Goal: Navigation & Orientation: Find specific page/section

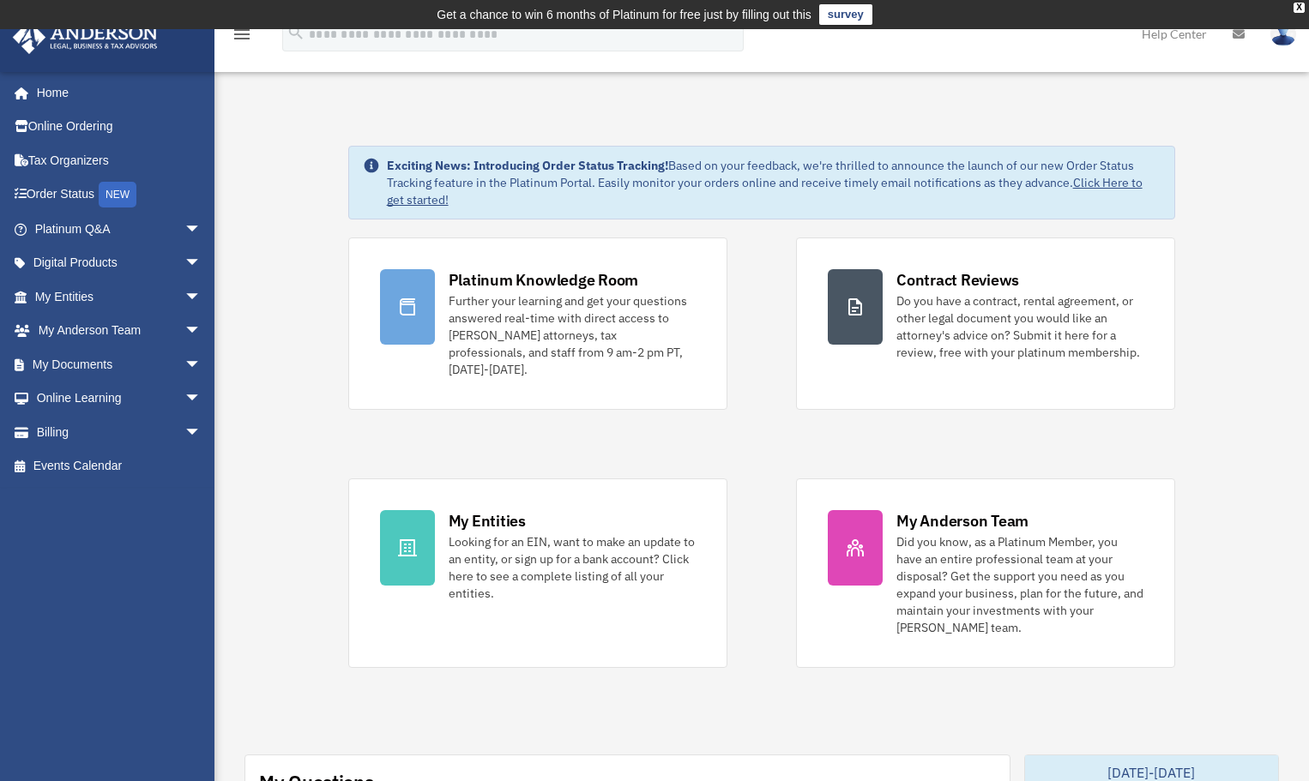
scroll to position [612, 0]
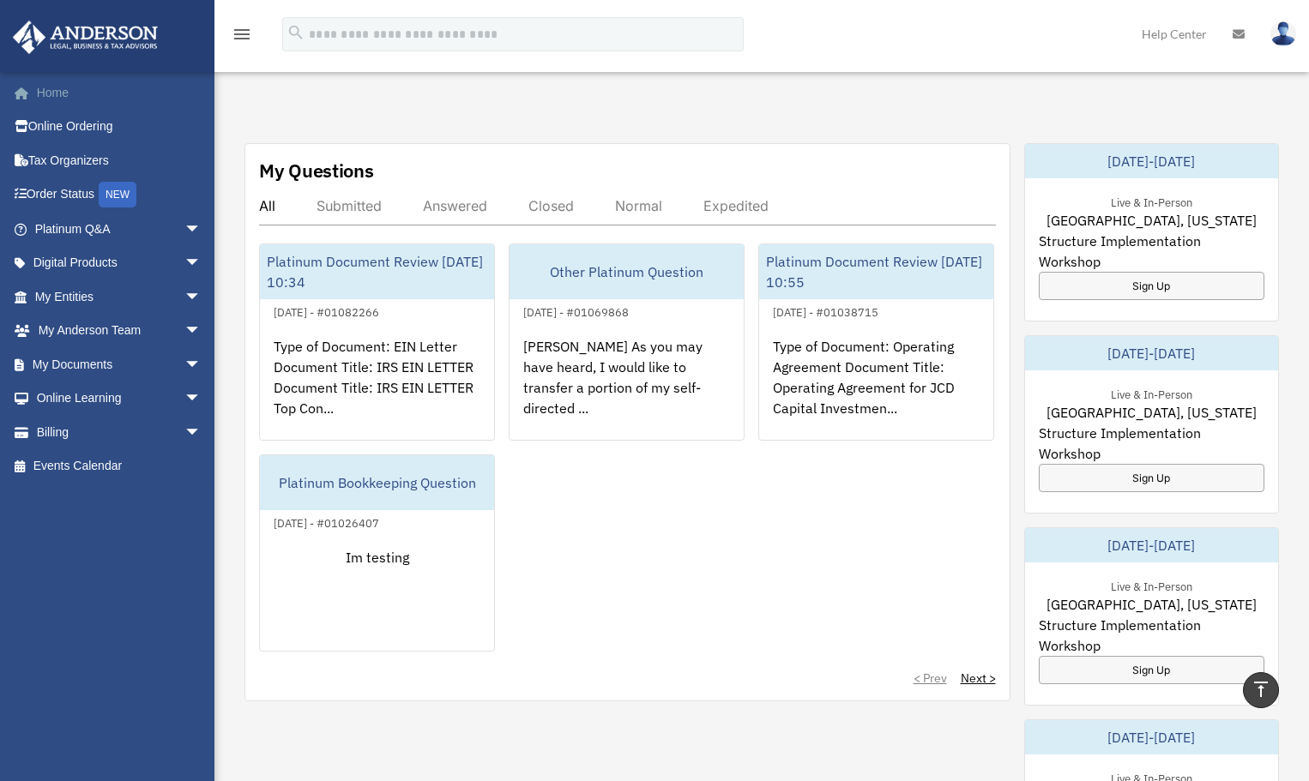
click at [61, 87] on link "Home" at bounding box center [119, 92] width 215 height 34
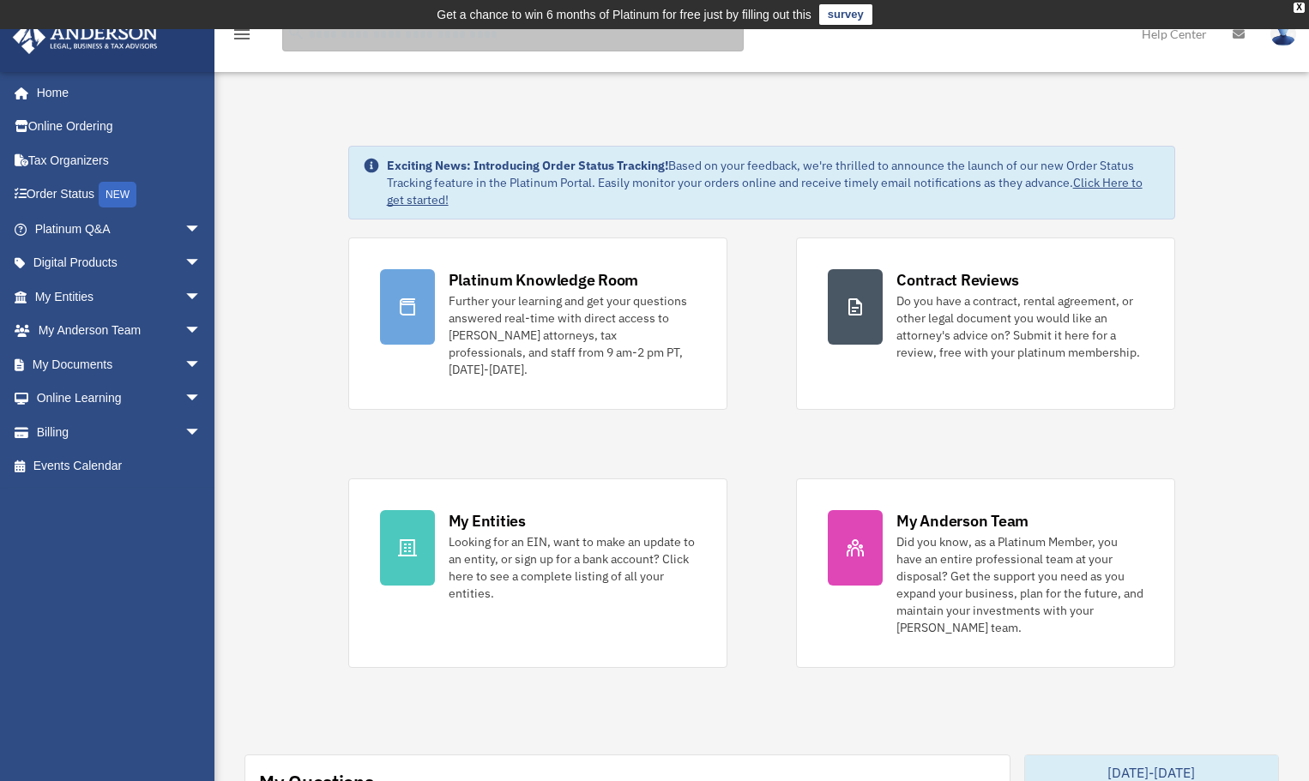
click at [451, 38] on input "search" at bounding box center [513, 34] width 462 height 34
type input "***"
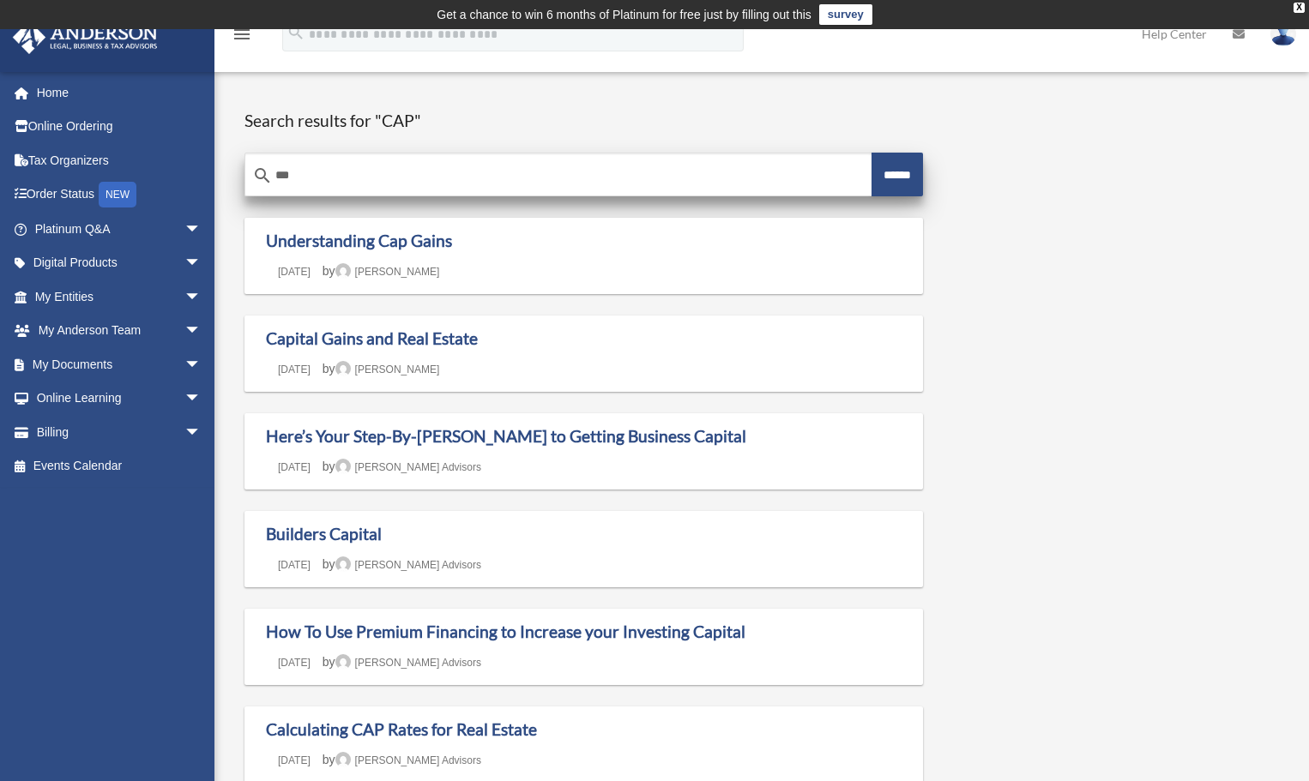
click at [335, 172] on input "***" at bounding box center [558, 175] width 626 height 41
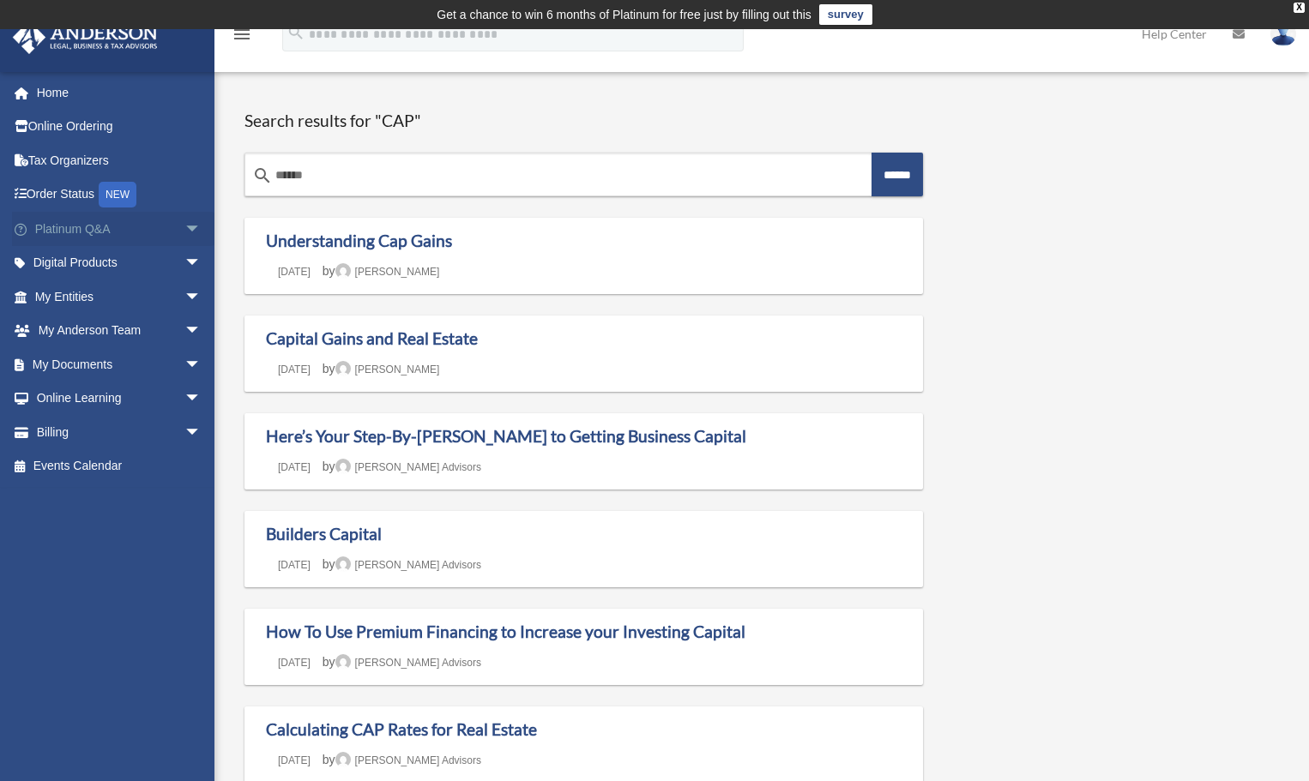
click at [184, 227] on span "arrow_drop_down" at bounding box center [201, 229] width 34 height 35
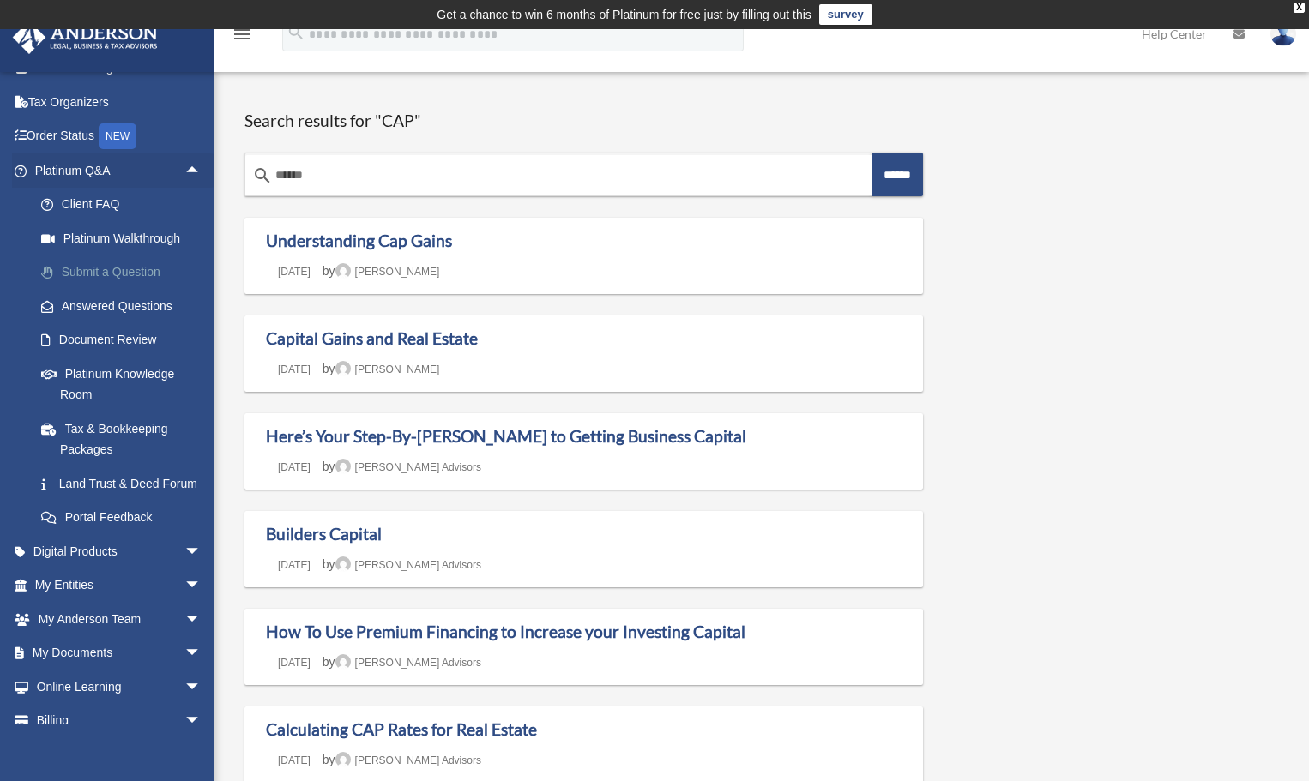
scroll to position [86, 0]
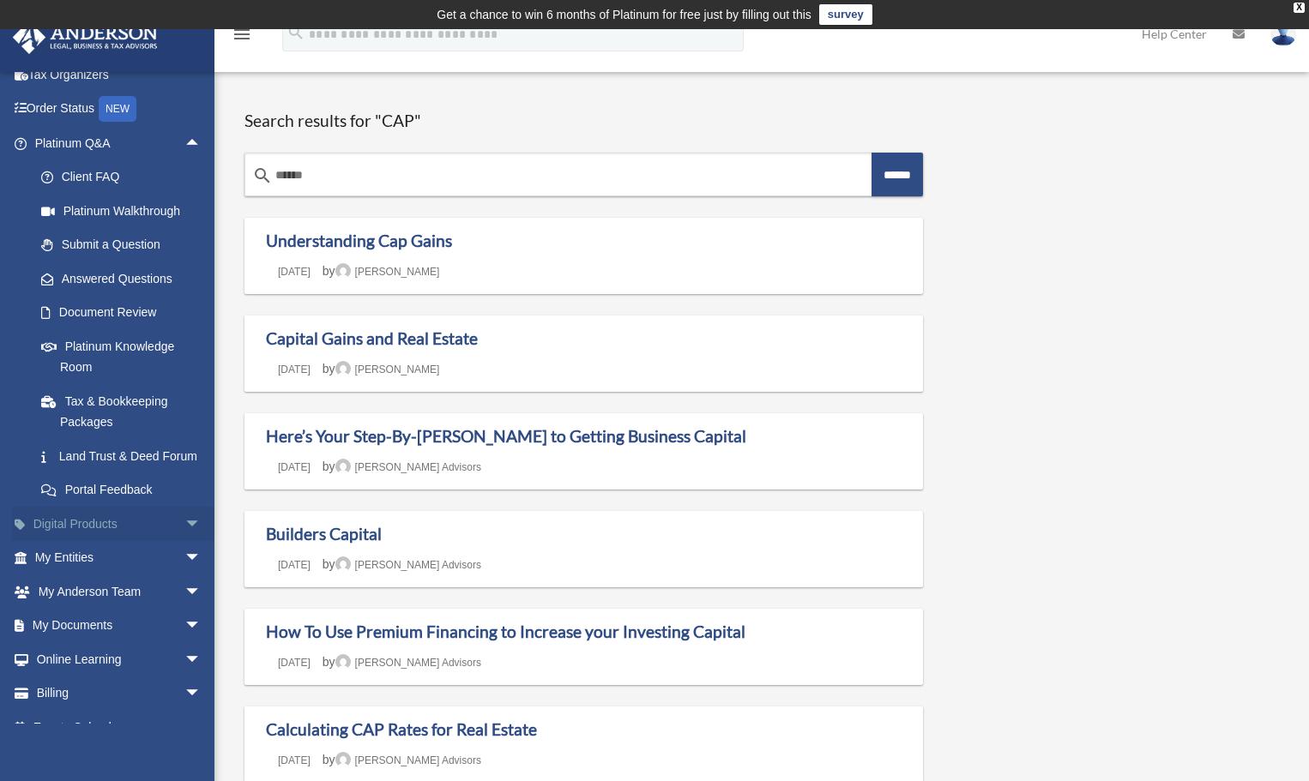
click at [184, 525] on span "arrow_drop_down" at bounding box center [201, 524] width 34 height 35
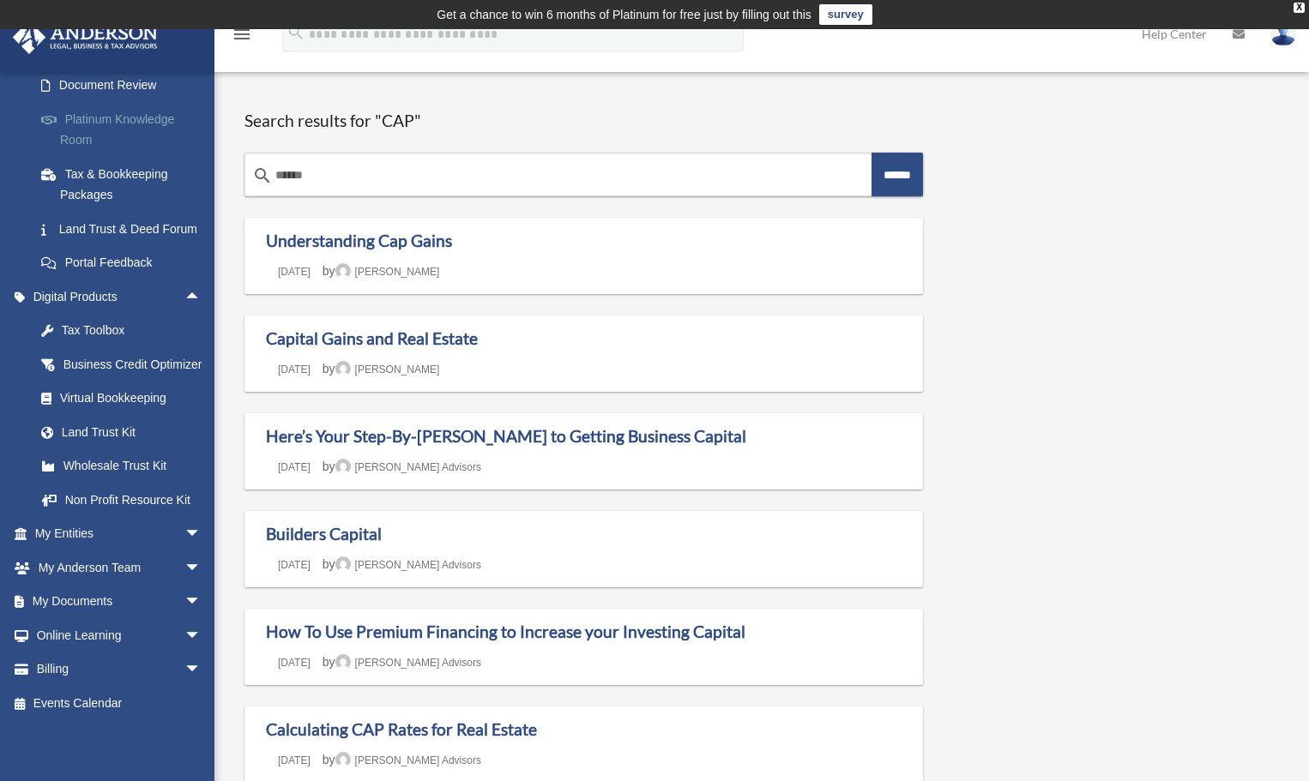
scroll to position [334, 0]
click at [162, 534] on link "My Entities arrow_drop_down" at bounding box center [119, 533] width 215 height 34
click at [164, 572] on link "My Anderson Team arrow_drop_down" at bounding box center [119, 567] width 215 height 34
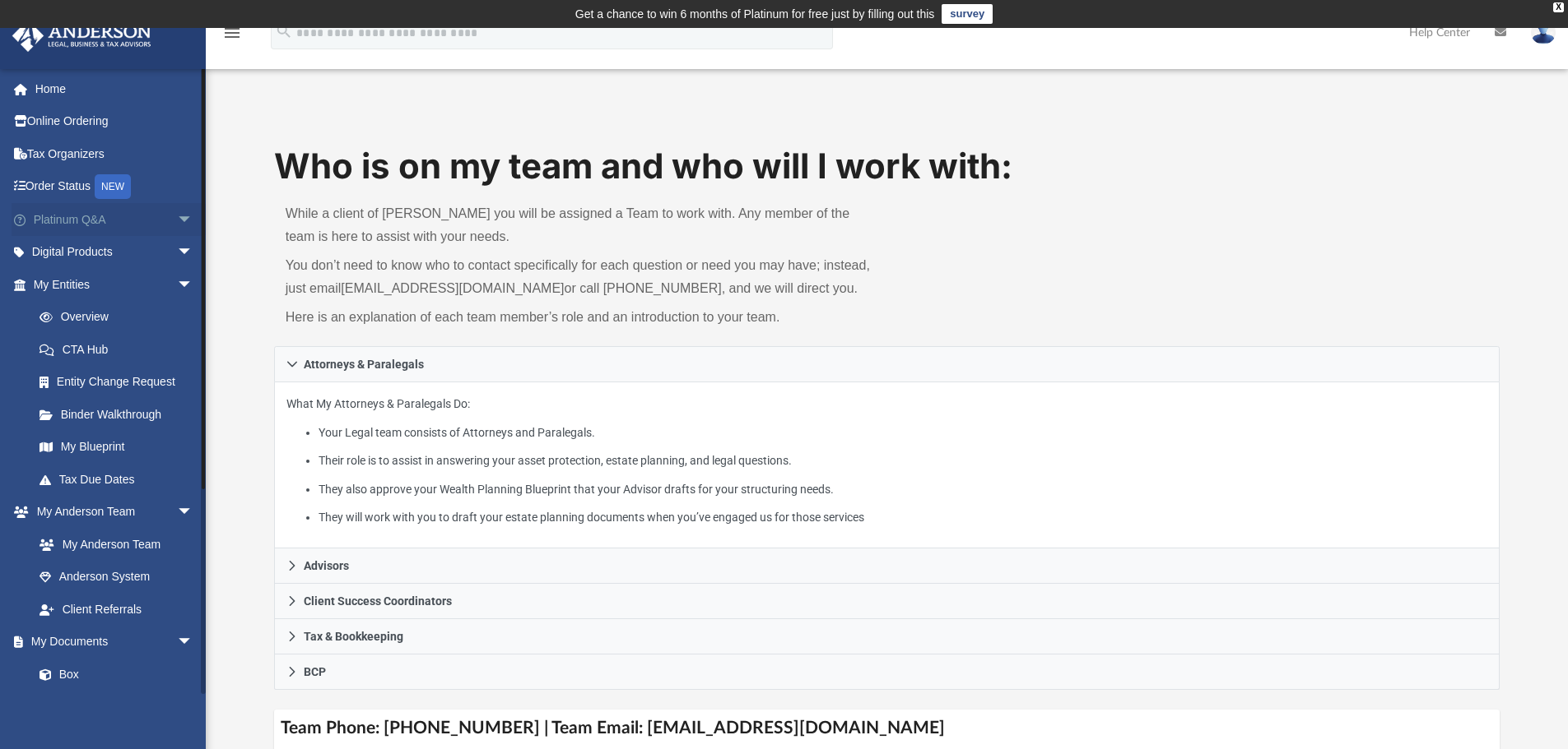
click at [153, 219] on link "Platinum Q&A arrow_drop_down" at bounding box center [114, 220] width 206 height 33
click at [177, 213] on span "arrow_drop_down" at bounding box center [193, 220] width 33 height 34
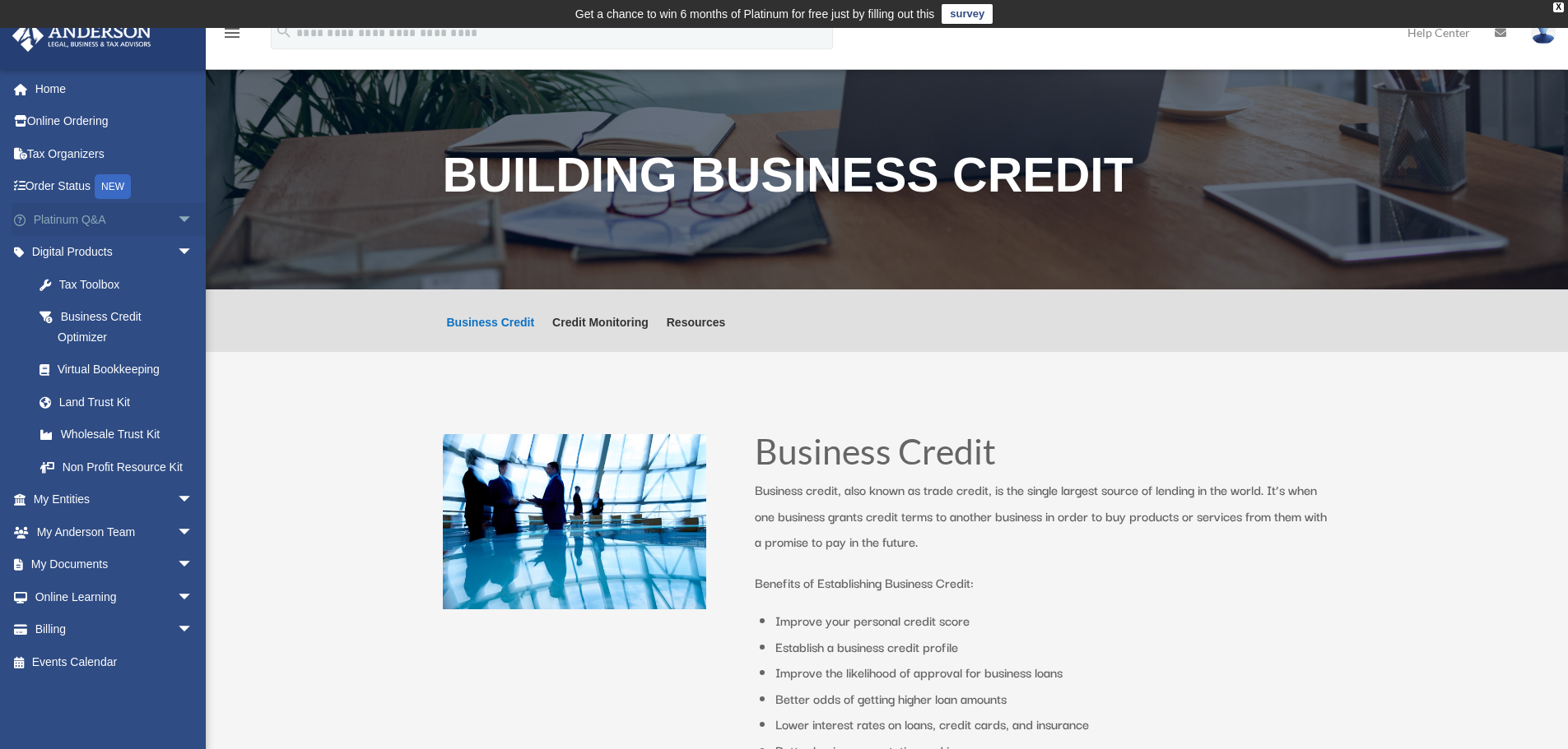
click at [177, 218] on span "arrow_drop_down" at bounding box center [193, 220] width 33 height 34
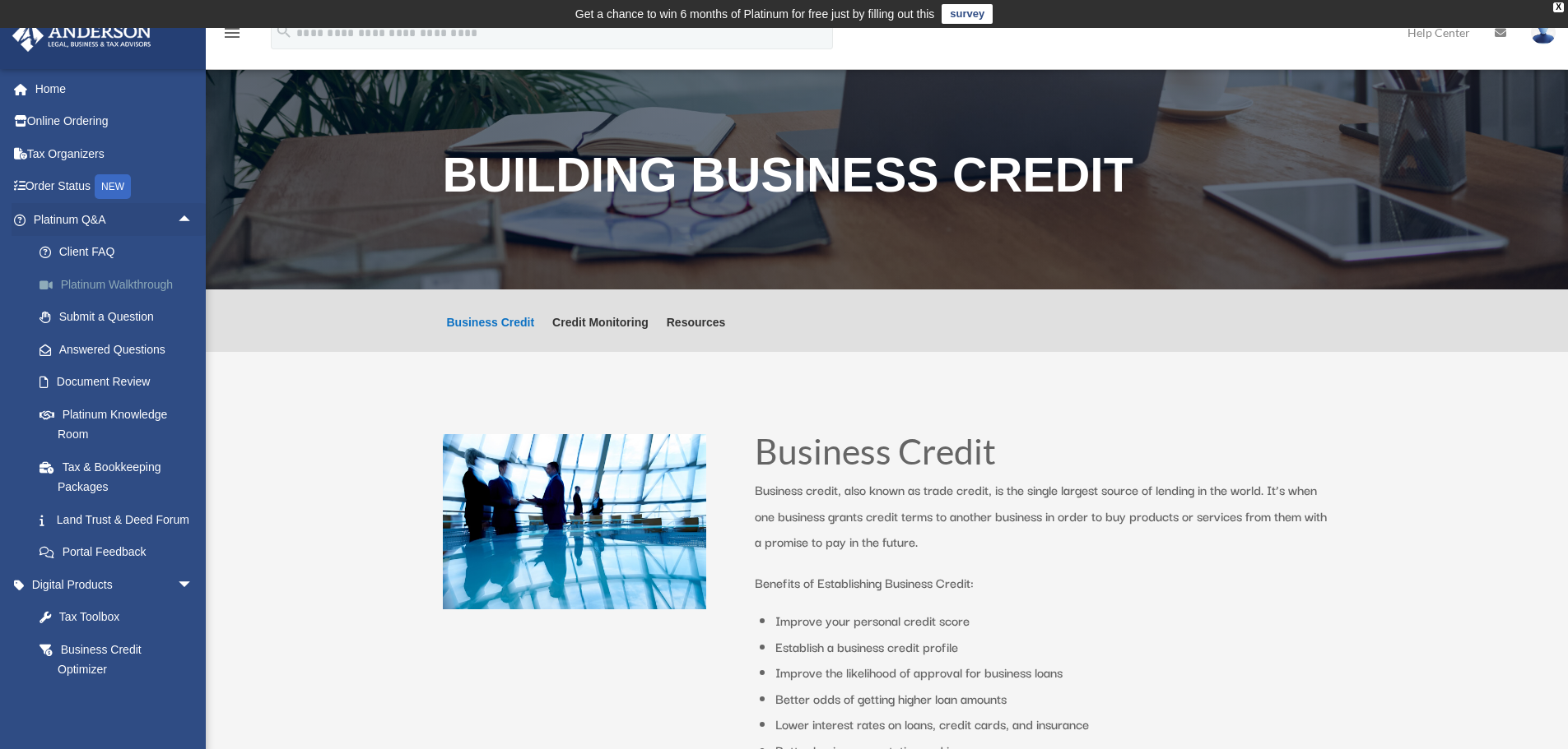
click at [136, 282] on link "Platinum Walkthrough" at bounding box center [120, 285] width 195 height 33
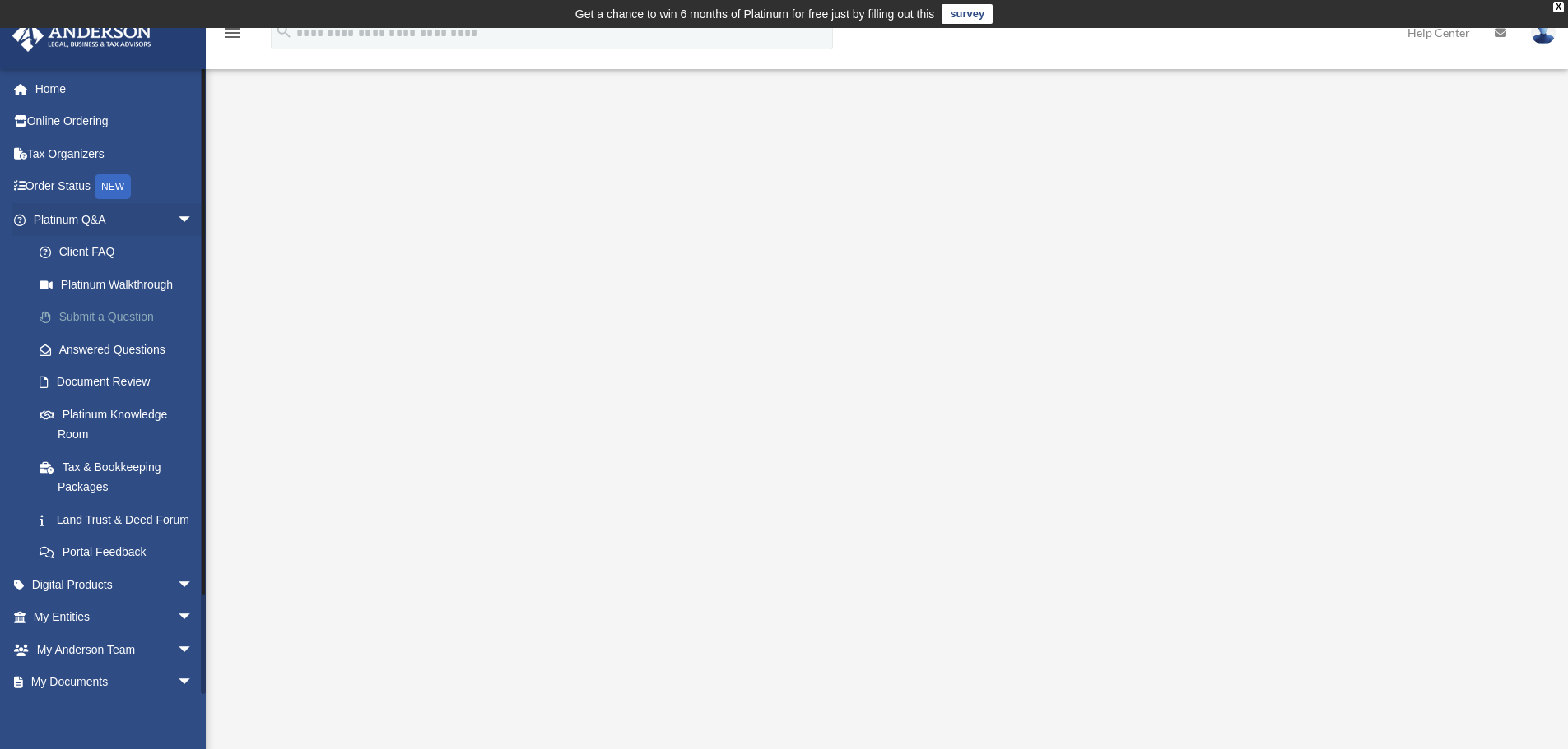
click at [115, 316] on link "Submit a Question" at bounding box center [120, 317] width 195 height 33
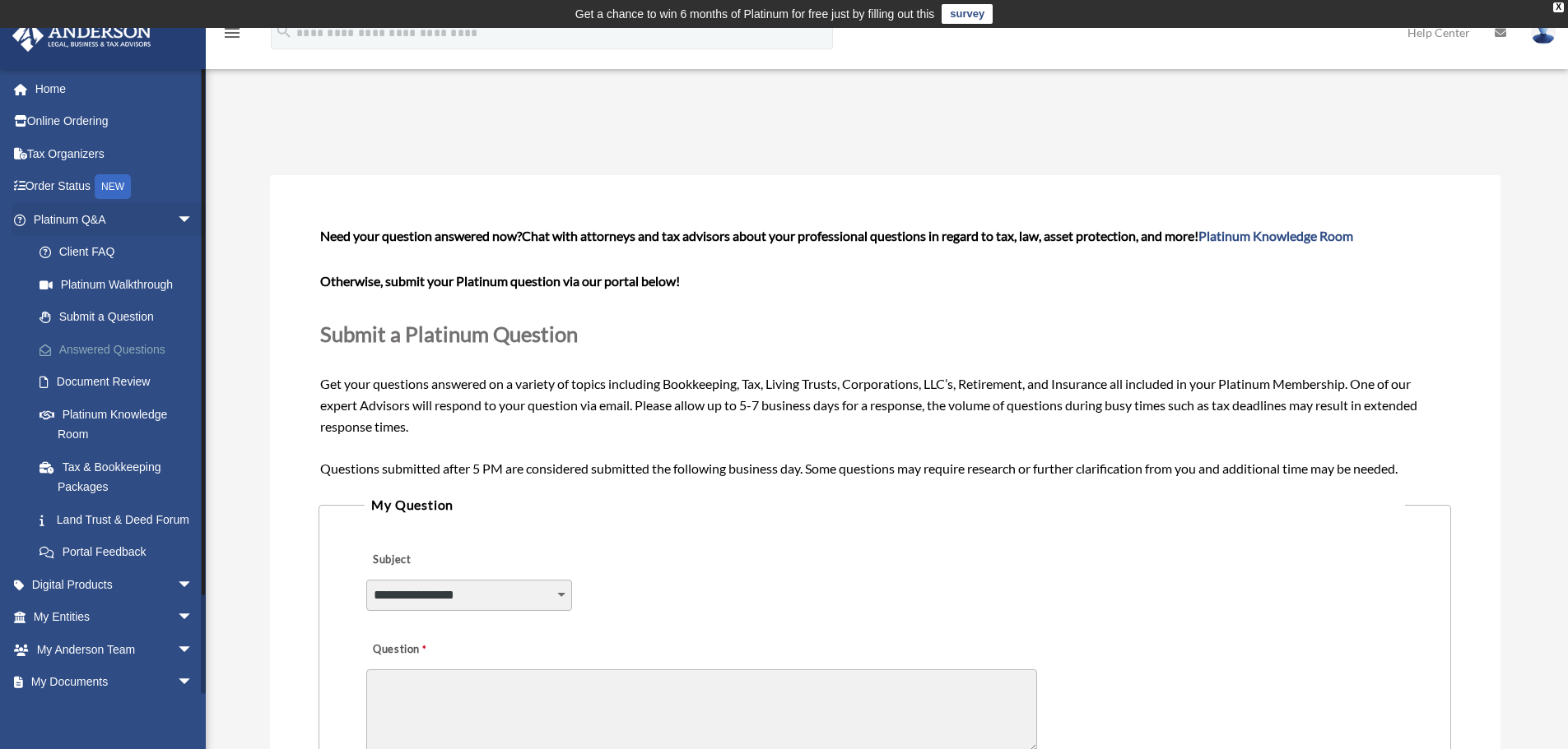
click at [115, 350] on link "Answered Questions" at bounding box center [120, 349] width 195 height 33
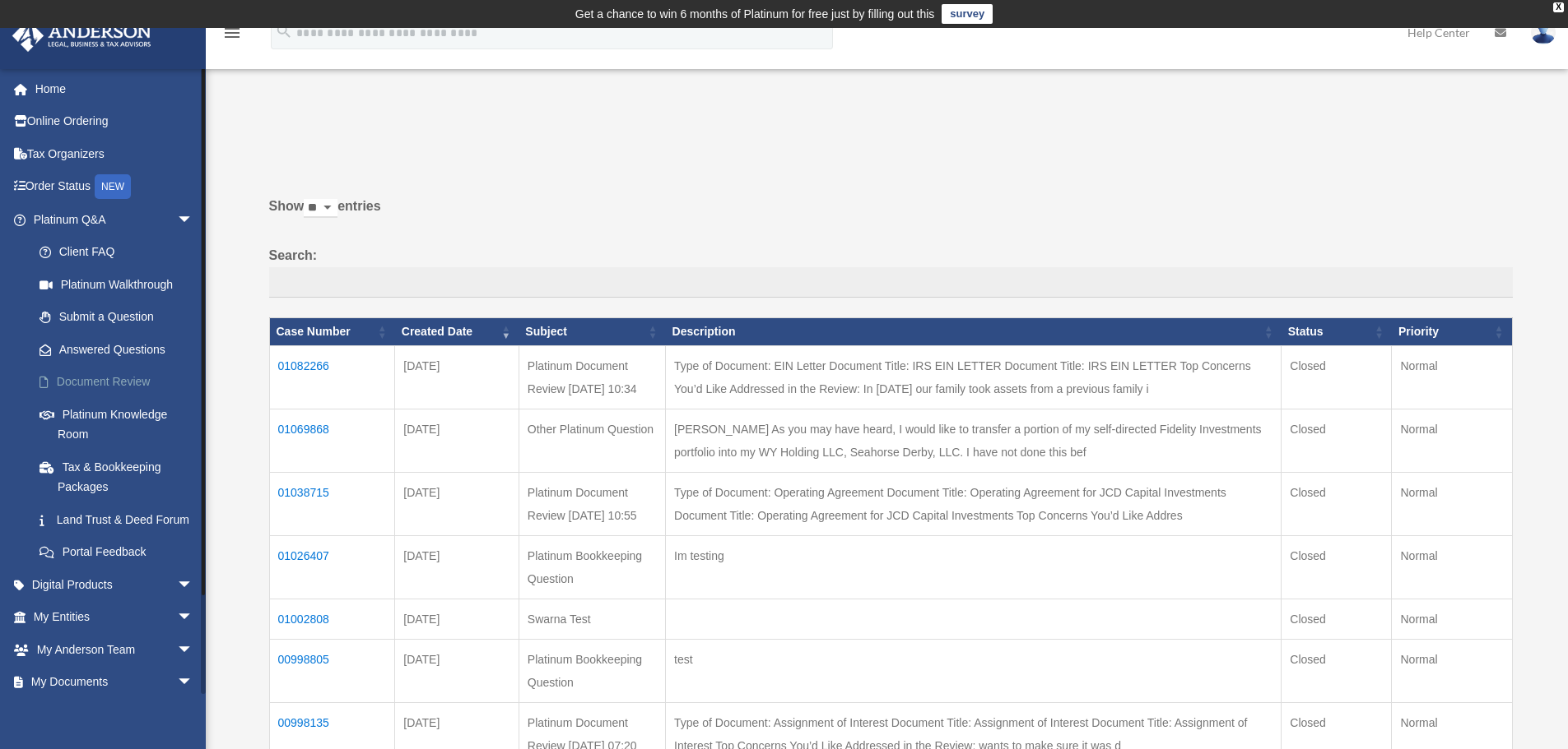
click at [111, 377] on link "Document Review" at bounding box center [120, 383] width 195 height 33
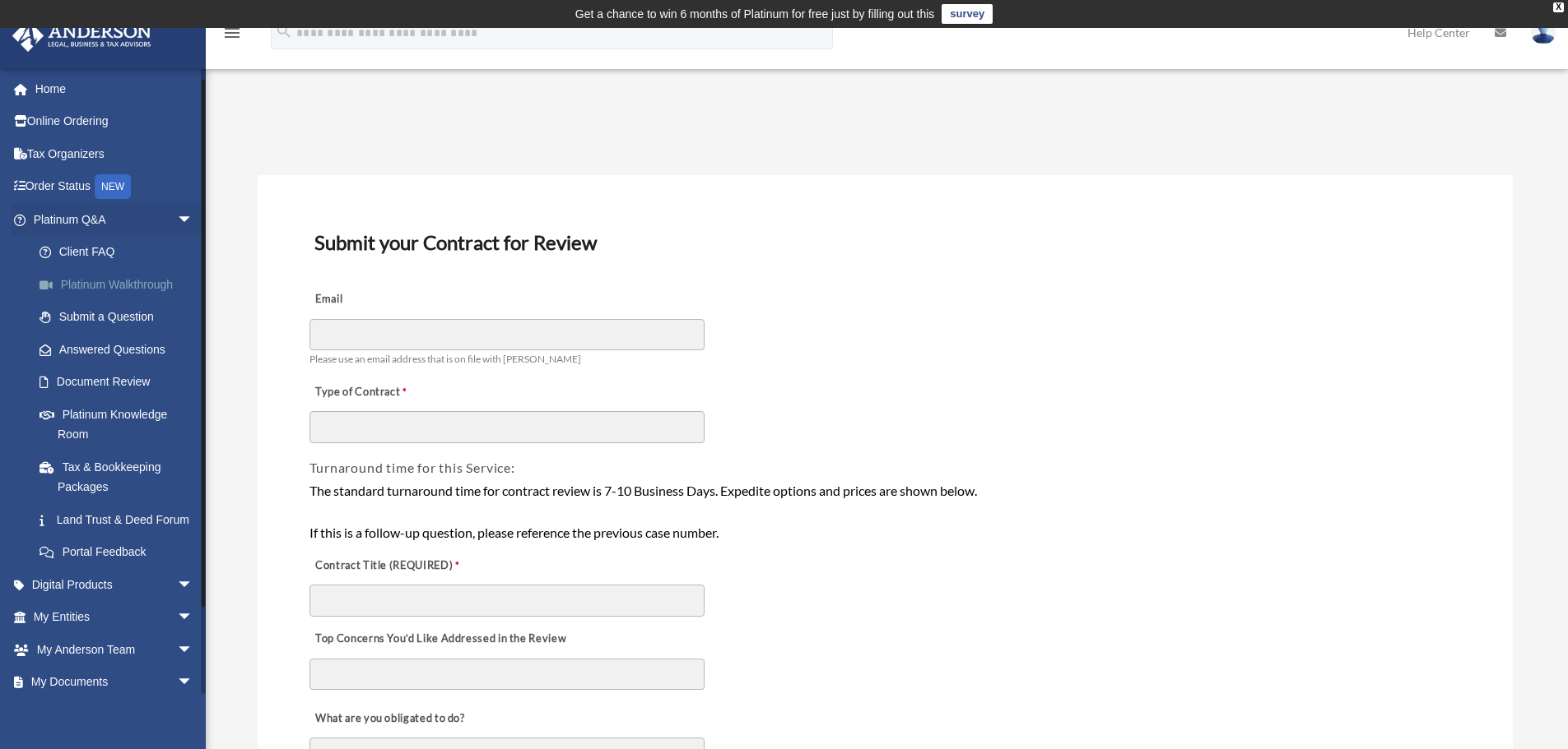
scroll to position [82, 0]
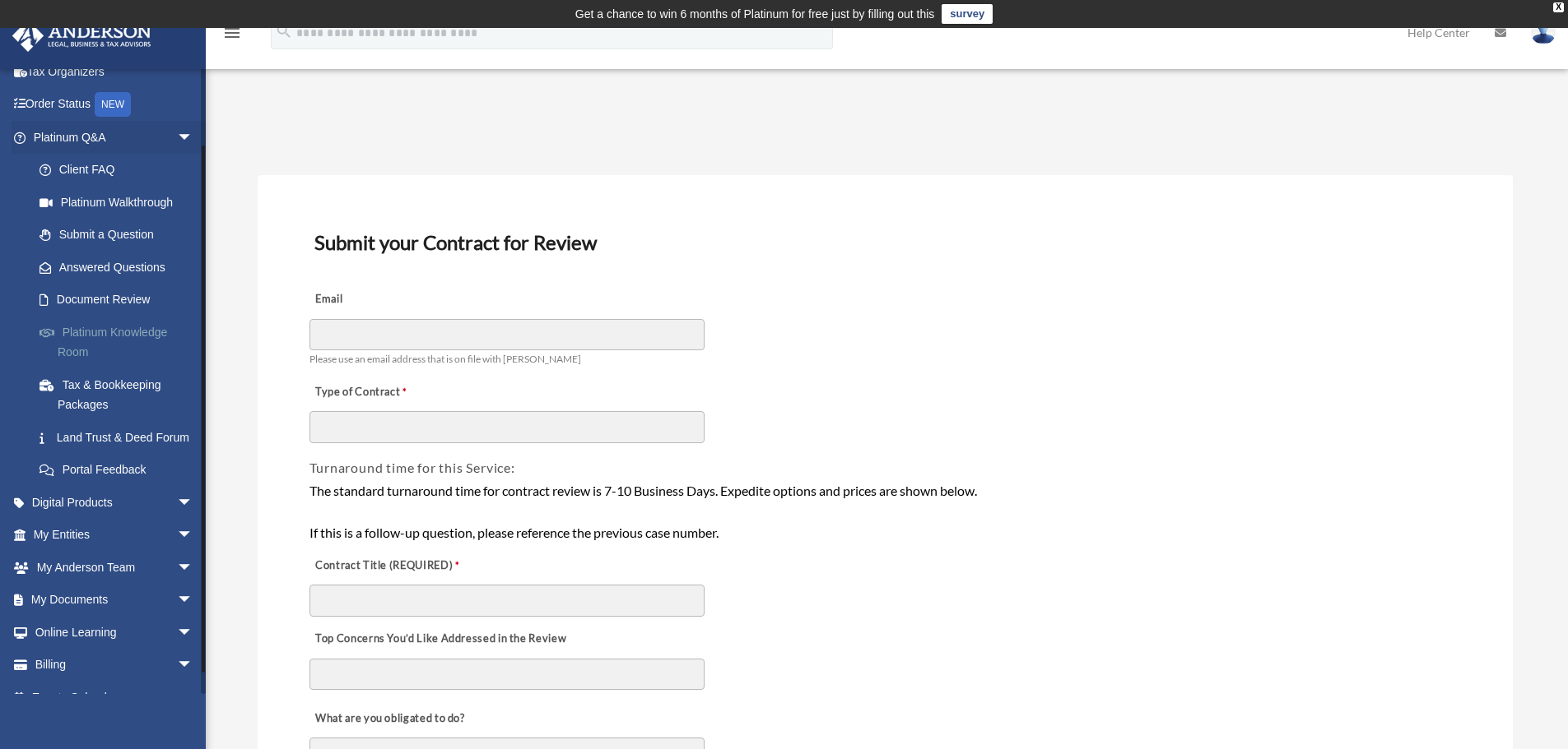
click at [100, 328] on link "Platinum Knowledge Room" at bounding box center [120, 341] width 195 height 53
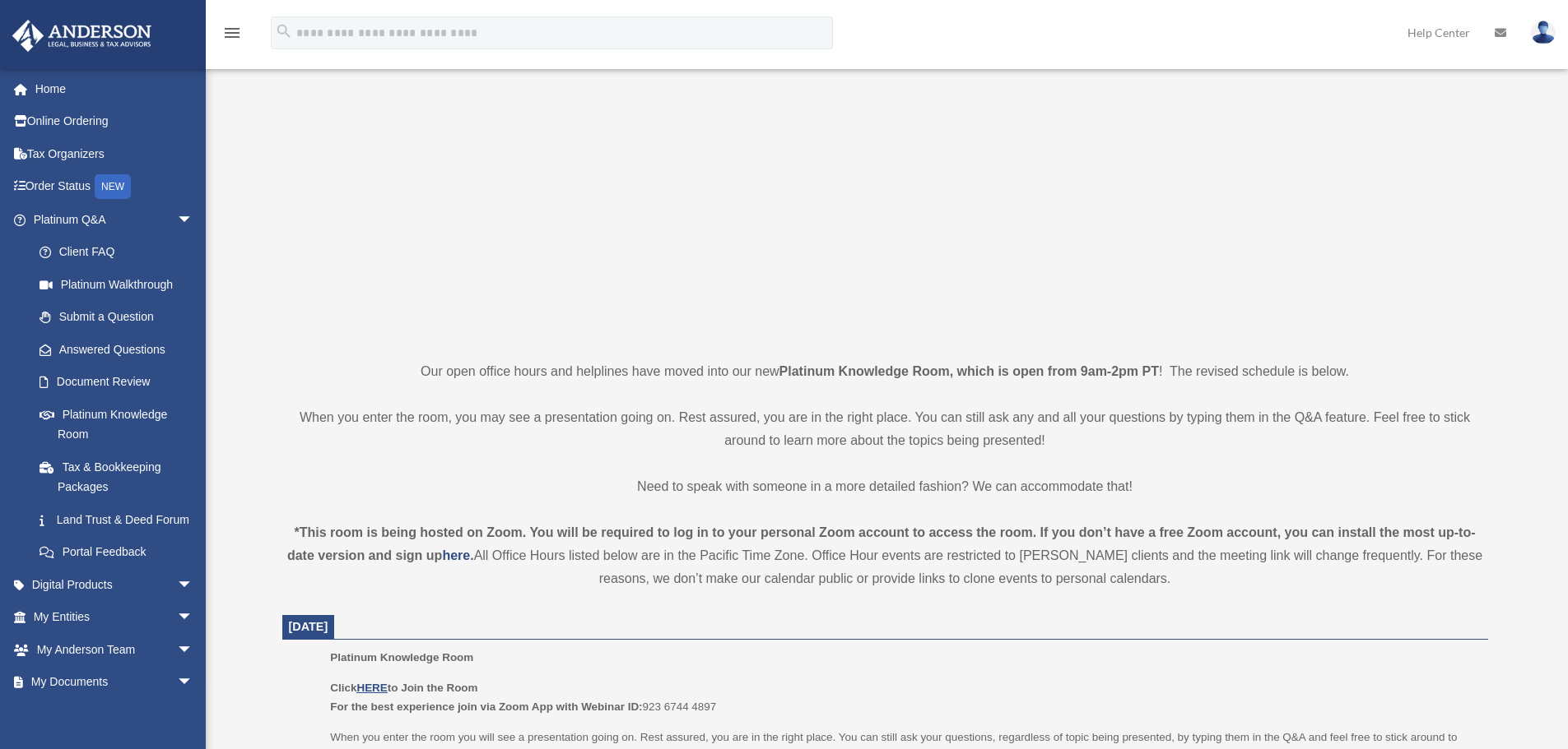
scroll to position [165, 0]
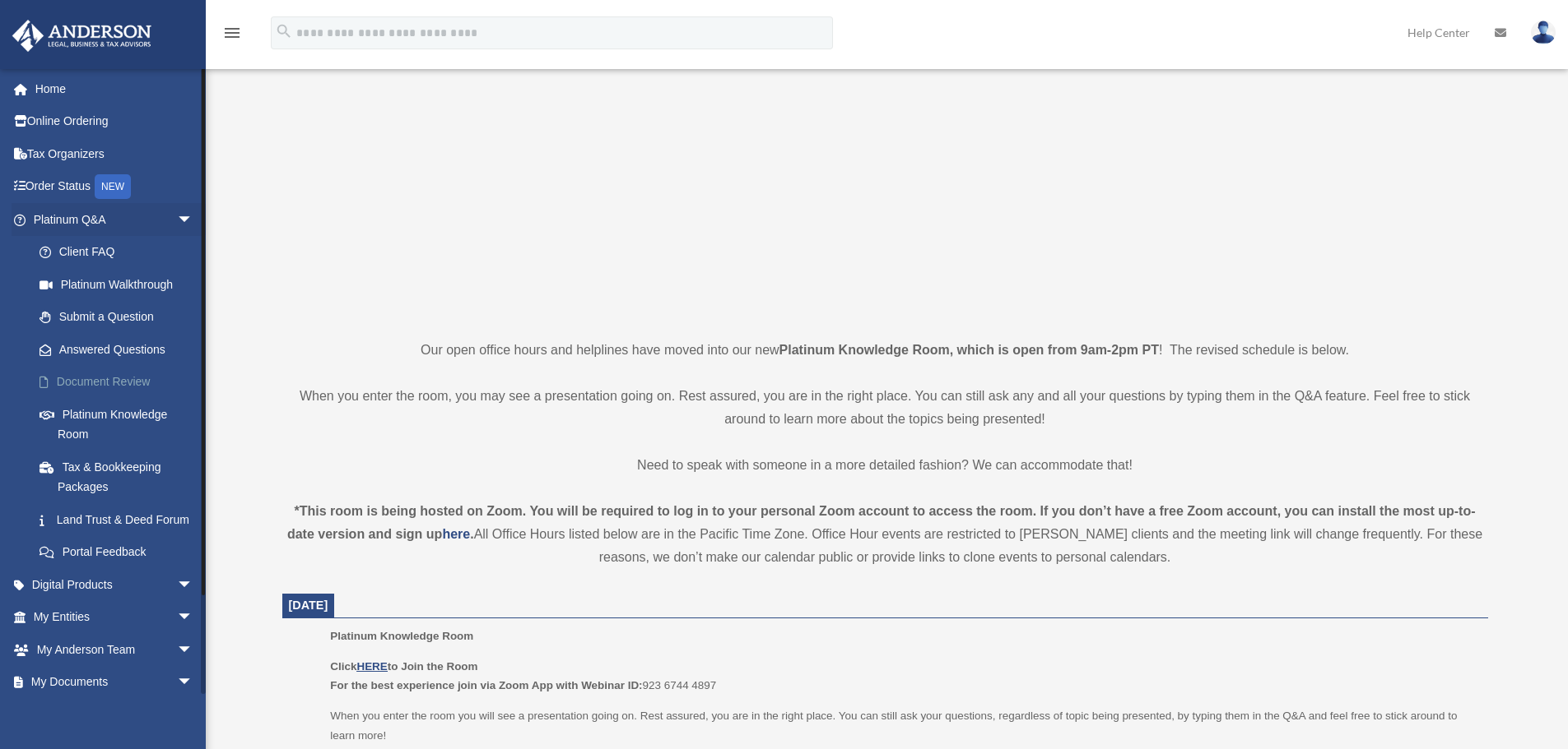
click at [126, 386] on link "Document Review" at bounding box center [120, 383] width 195 height 33
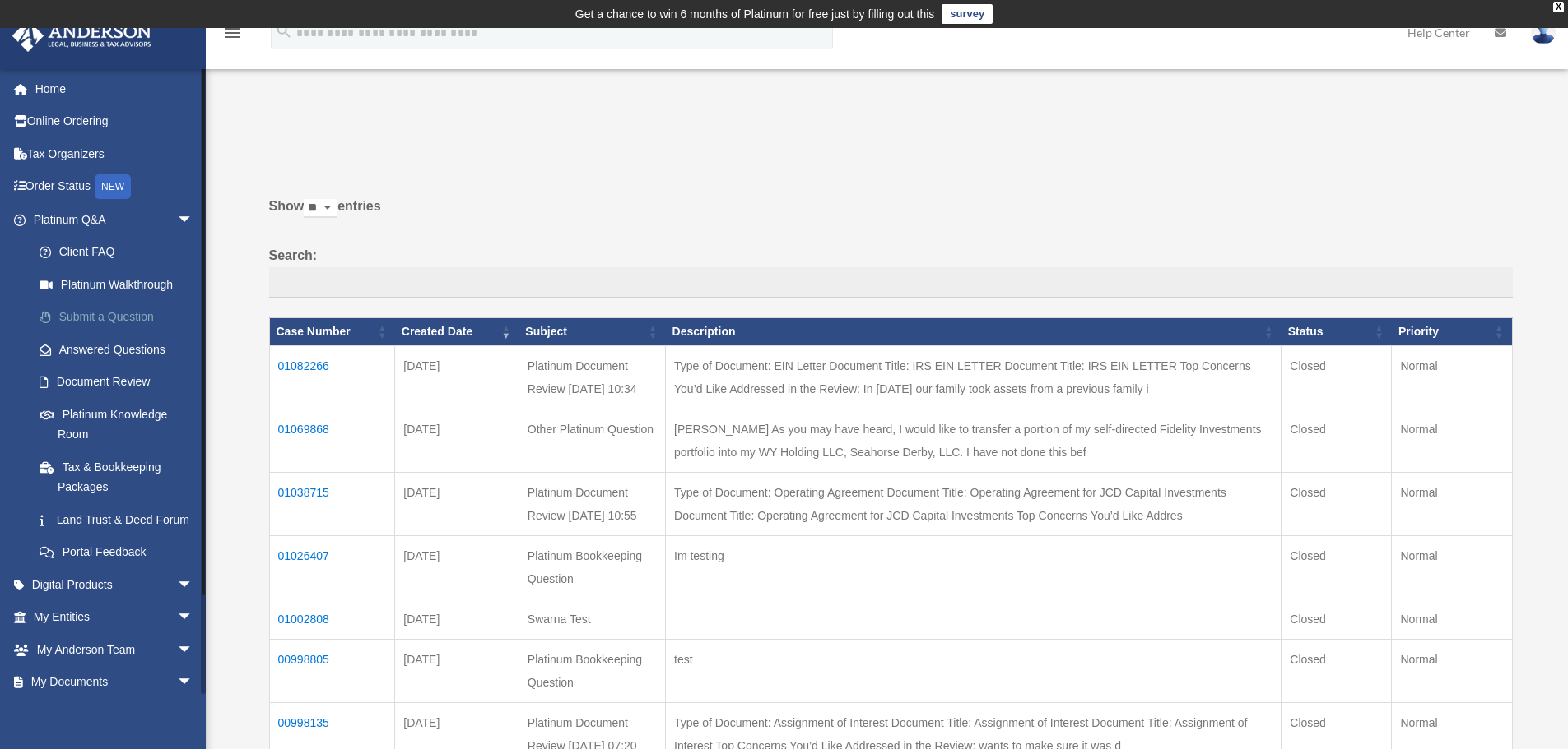
click at [113, 317] on link "Submit a Question" at bounding box center [120, 317] width 195 height 33
click at [99, 318] on link "Submit a Question" at bounding box center [120, 317] width 195 height 33
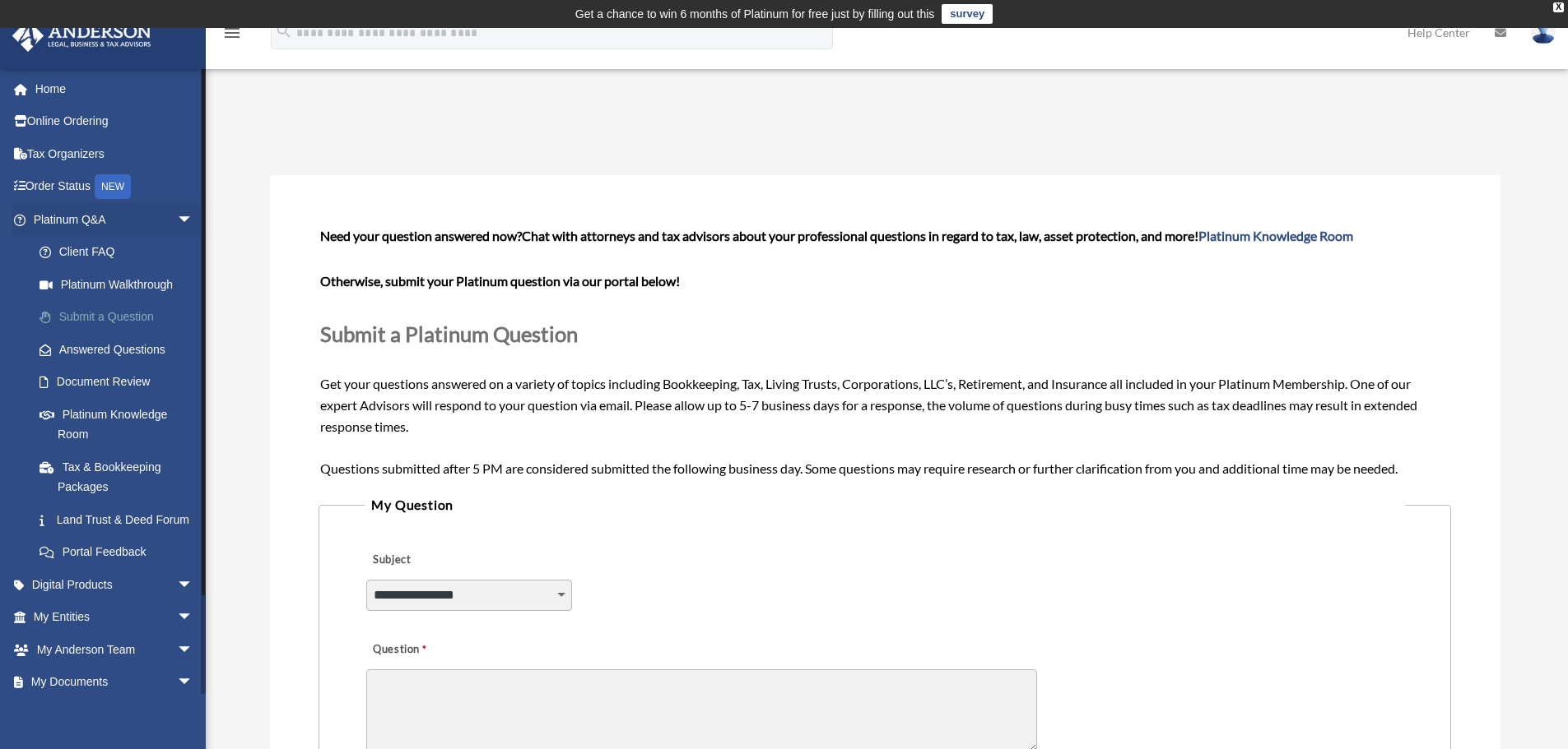
scroll to position [105, 0]
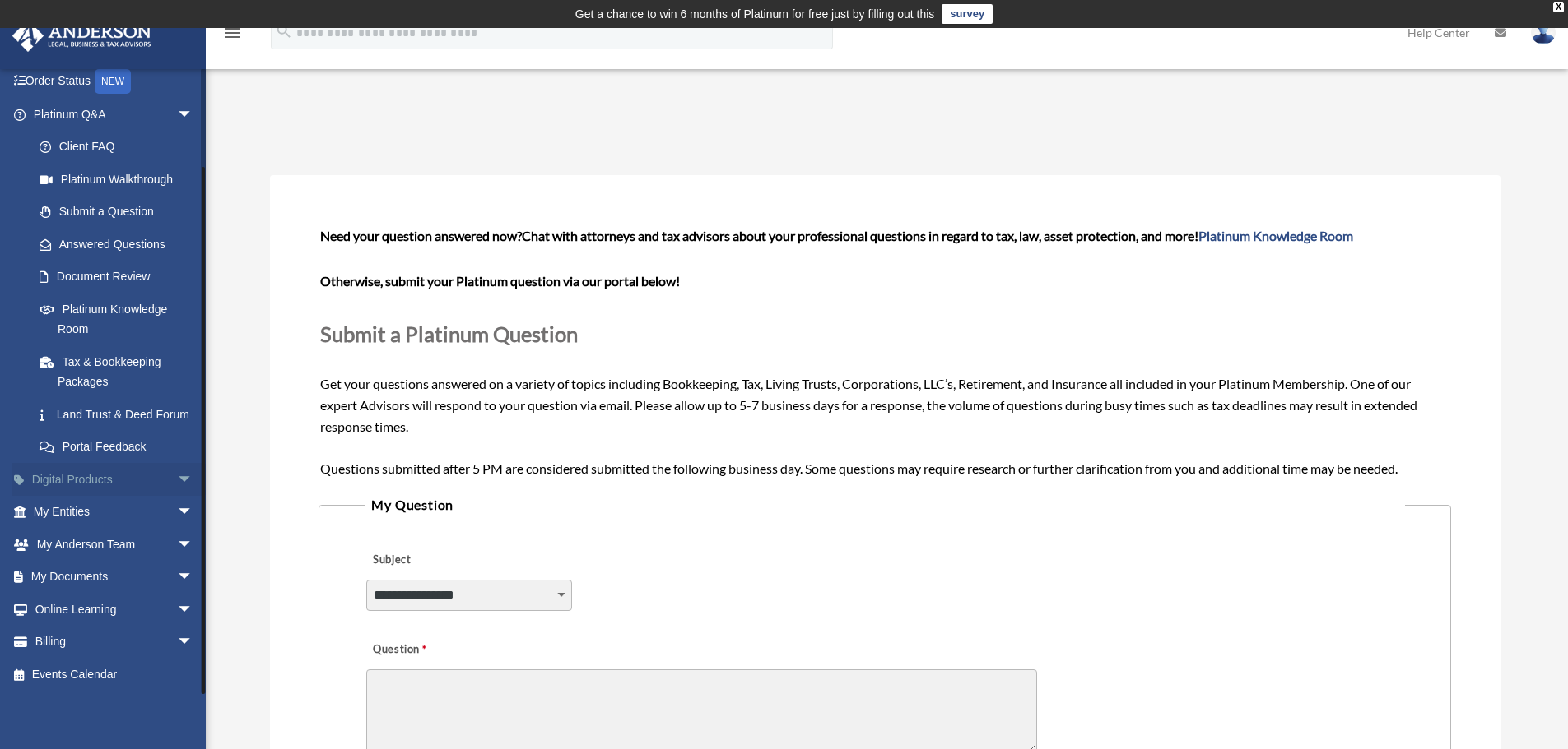
click at [137, 484] on link "Digital Products arrow_drop_down" at bounding box center [114, 480] width 206 height 33
click at [177, 476] on span "arrow_drop_down" at bounding box center [193, 480] width 33 height 34
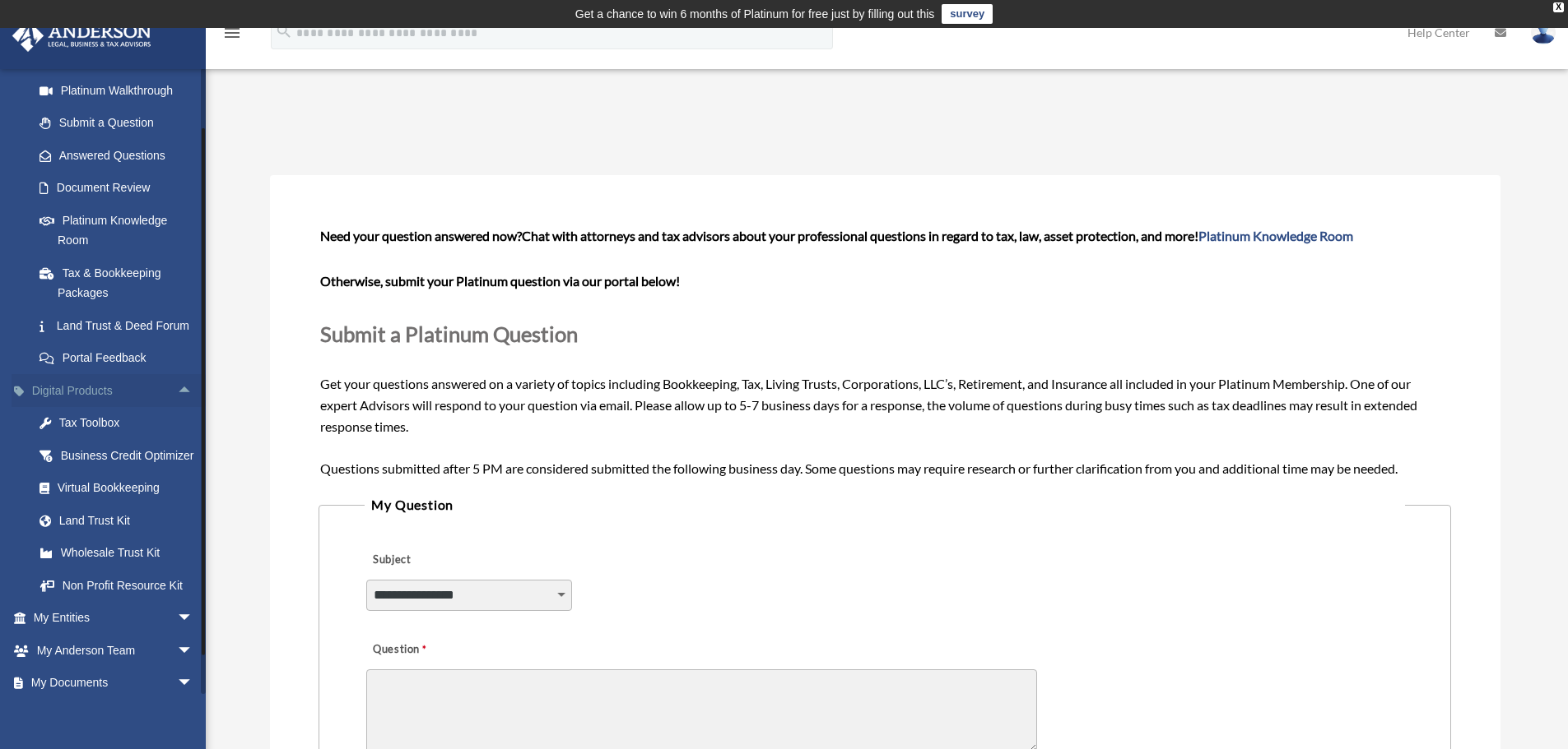
scroll to position [269, 0]
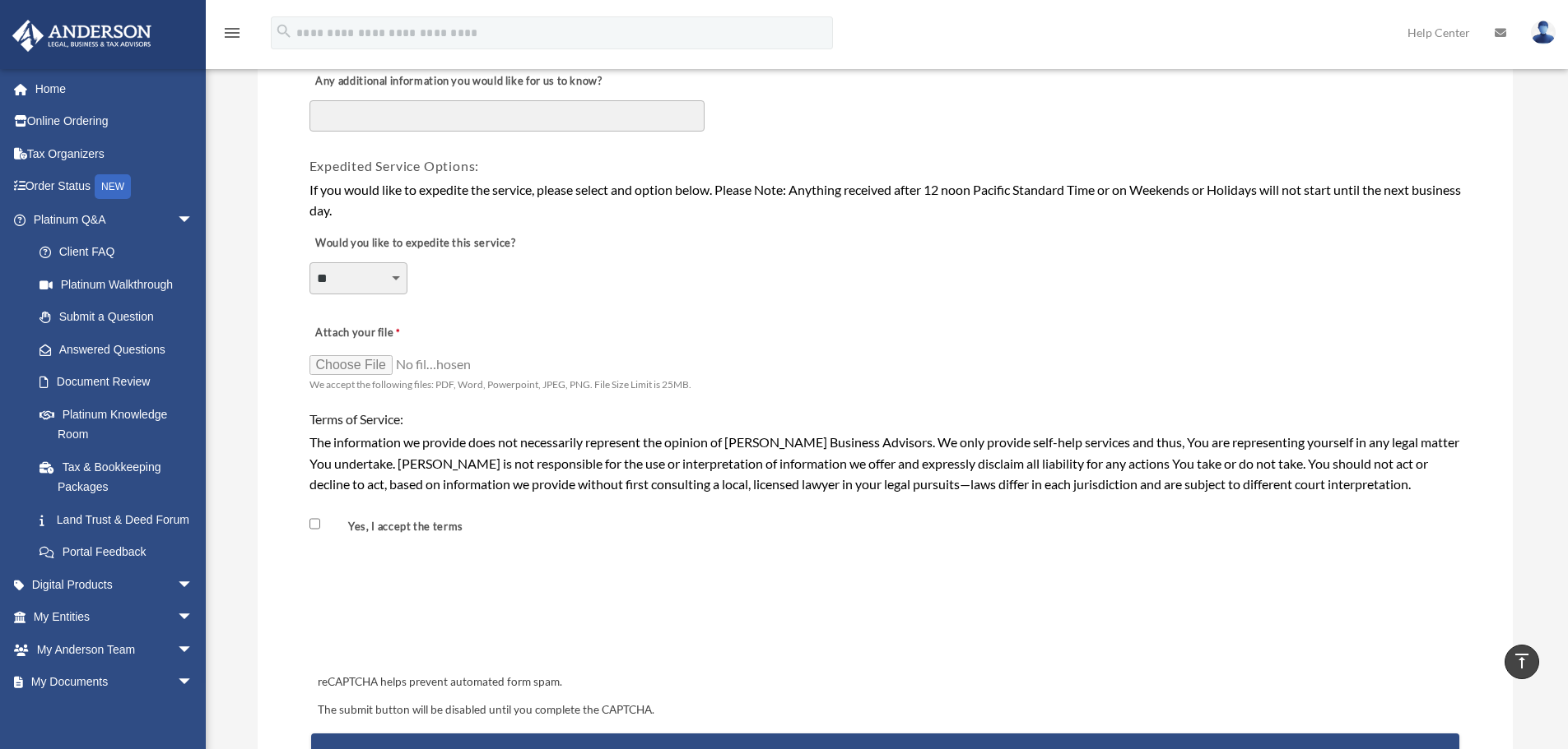
scroll to position [1152, 0]
click at [416, 268] on div "**********" at bounding box center [886, 268] width 1155 height 90
click at [399, 275] on select "**********" at bounding box center [359, 277] width 98 height 32
select select "********"
click at [310, 262] on select "**********" at bounding box center [359, 277] width 98 height 32
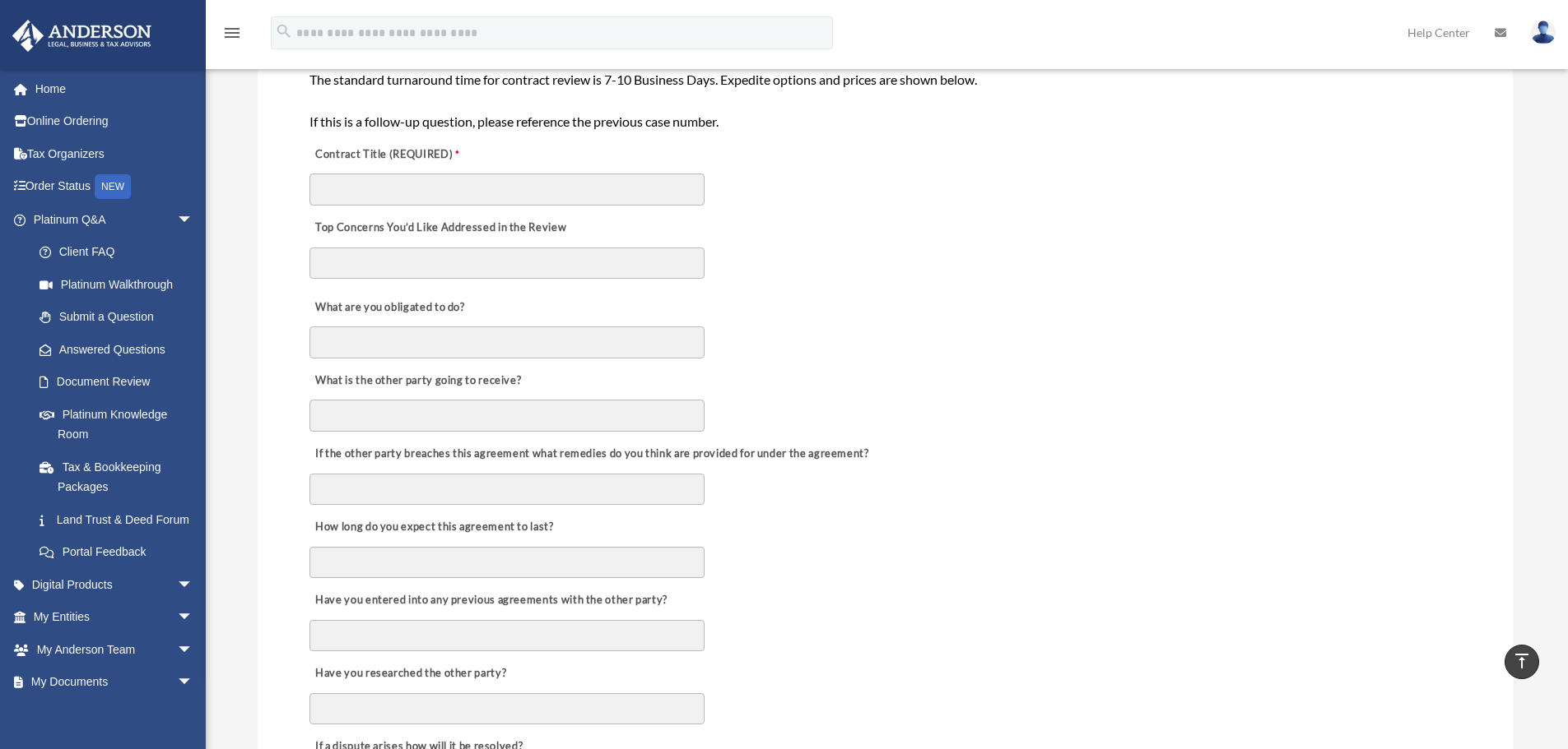
scroll to position [0, 0]
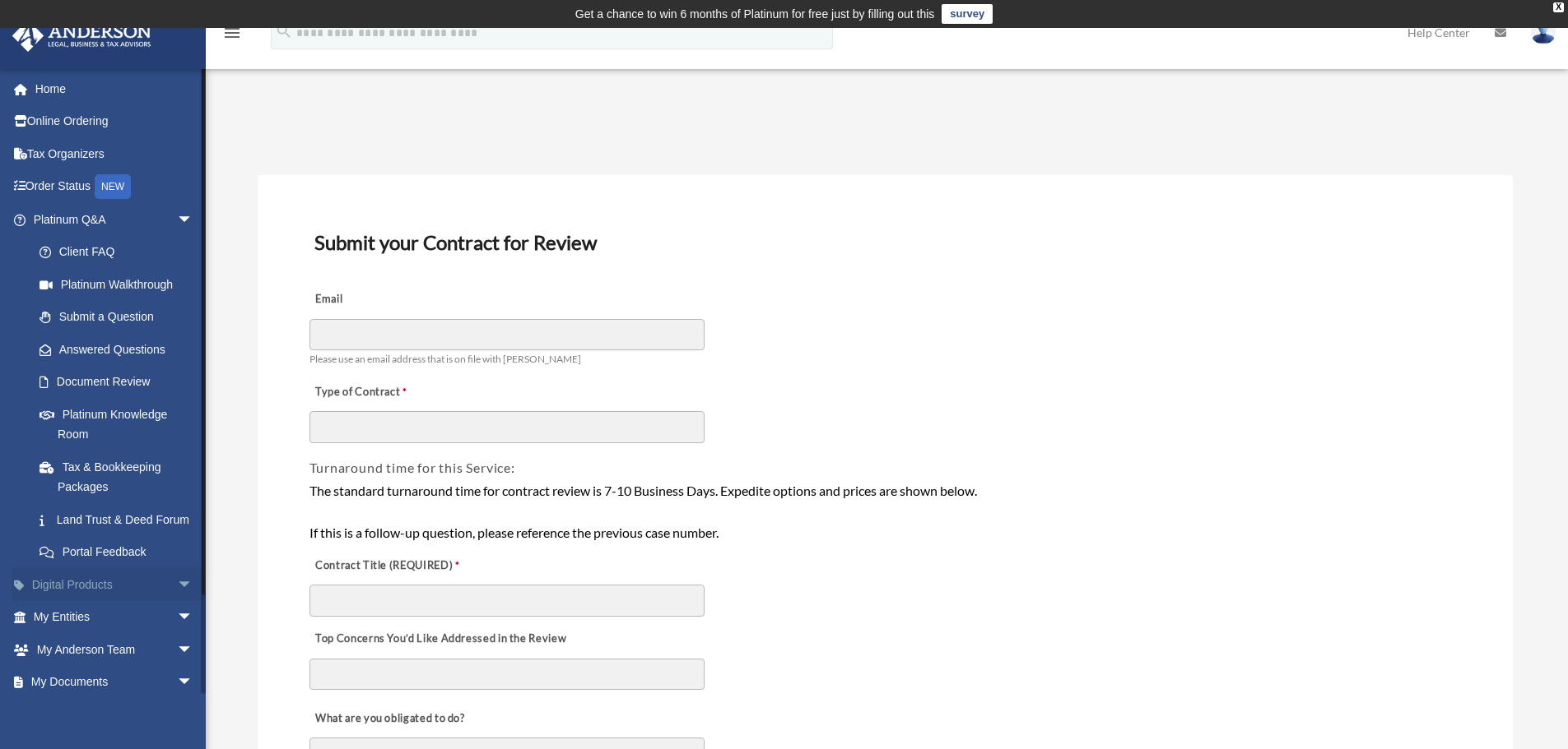
click at [124, 588] on link "Digital Products arrow_drop_down" at bounding box center [114, 585] width 206 height 33
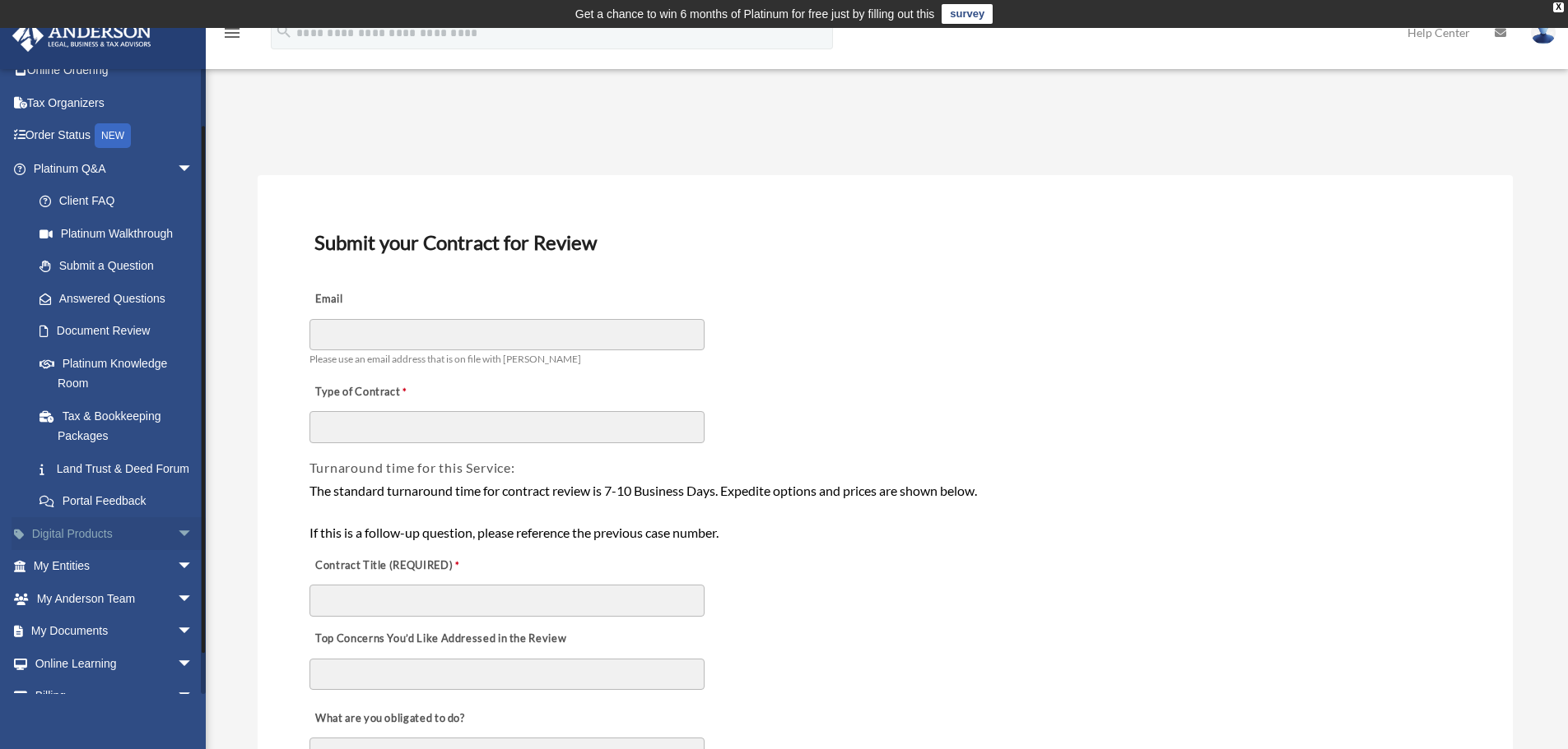
scroll to position [105, 0]
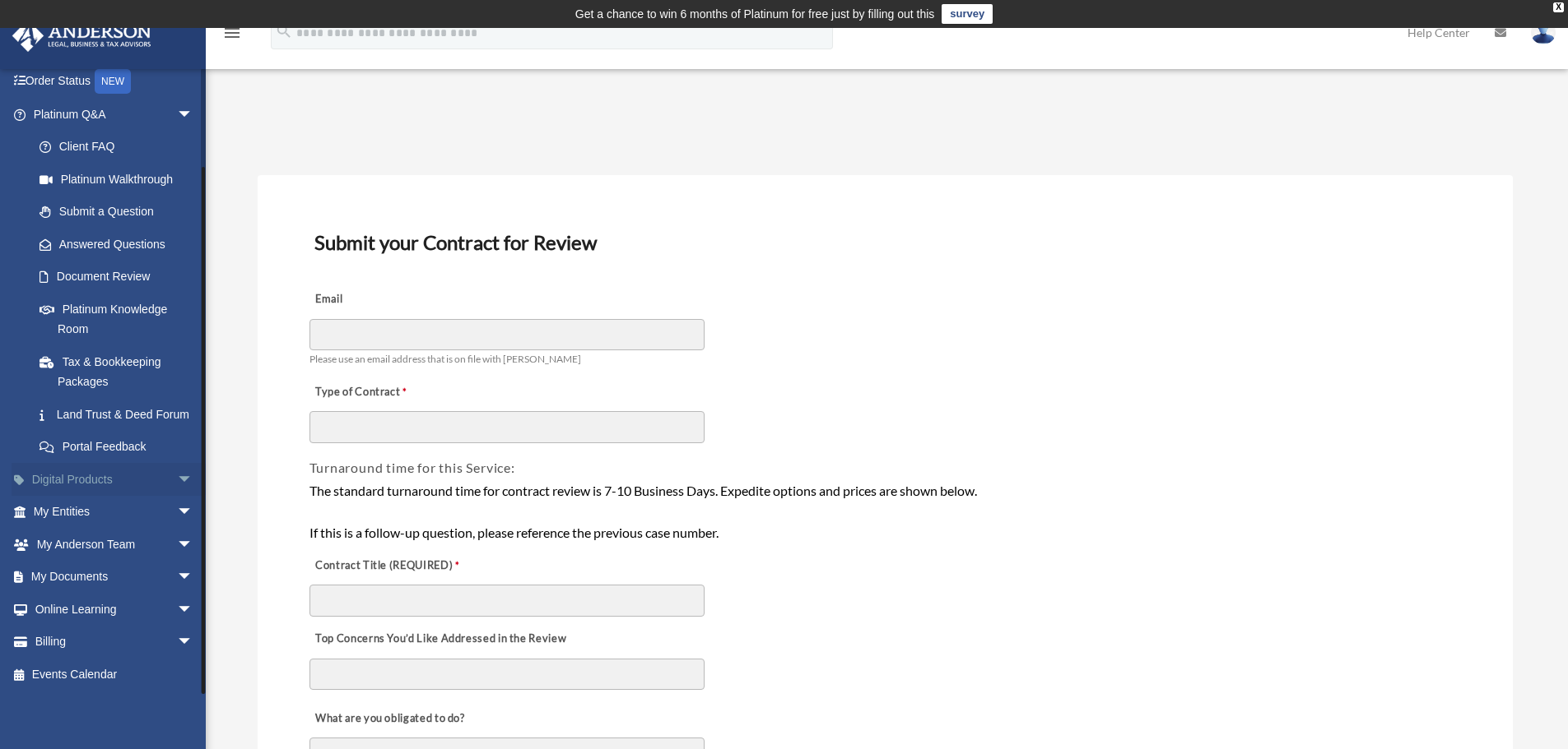
click at [96, 482] on link "Digital Products arrow_drop_down" at bounding box center [114, 480] width 206 height 33
click at [177, 480] on span "arrow_drop_down" at bounding box center [193, 480] width 33 height 34
click at [66, 555] on div "Business Credit Optimizer" at bounding box center [128, 545] width 140 height 20
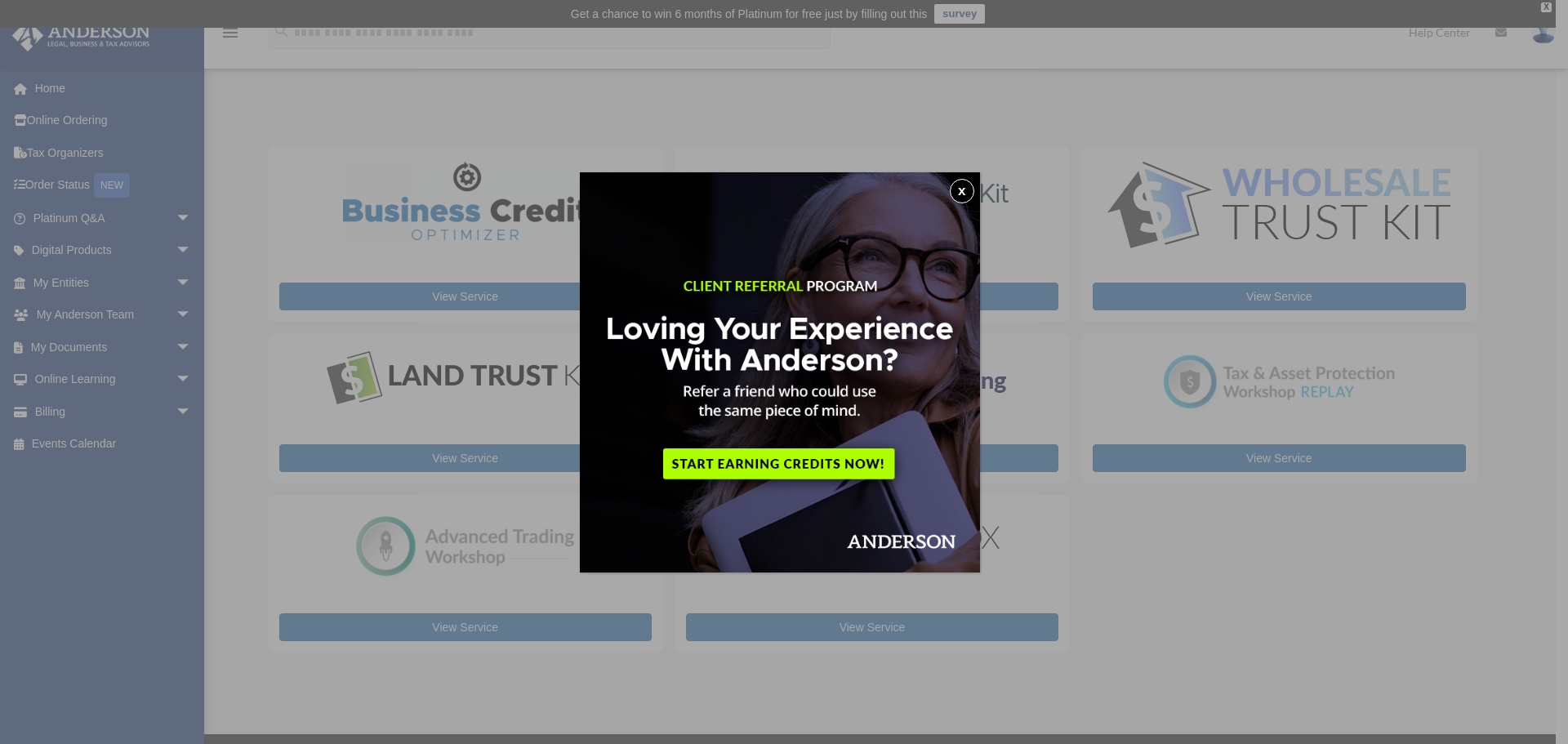
click at [971, 194] on button "x" at bounding box center [963, 191] width 25 height 25
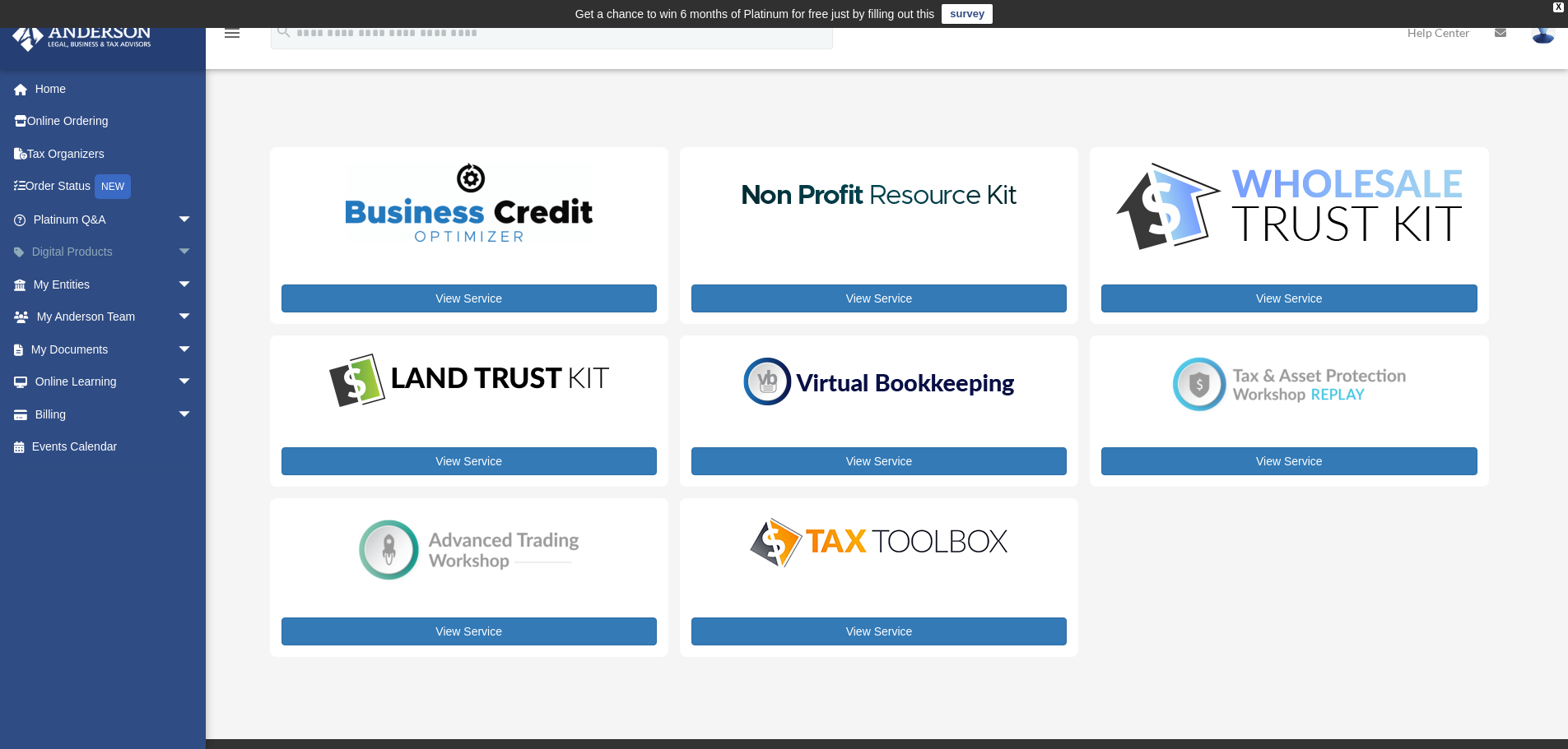
click at [177, 245] on span "arrow_drop_down" at bounding box center [193, 252] width 33 height 34
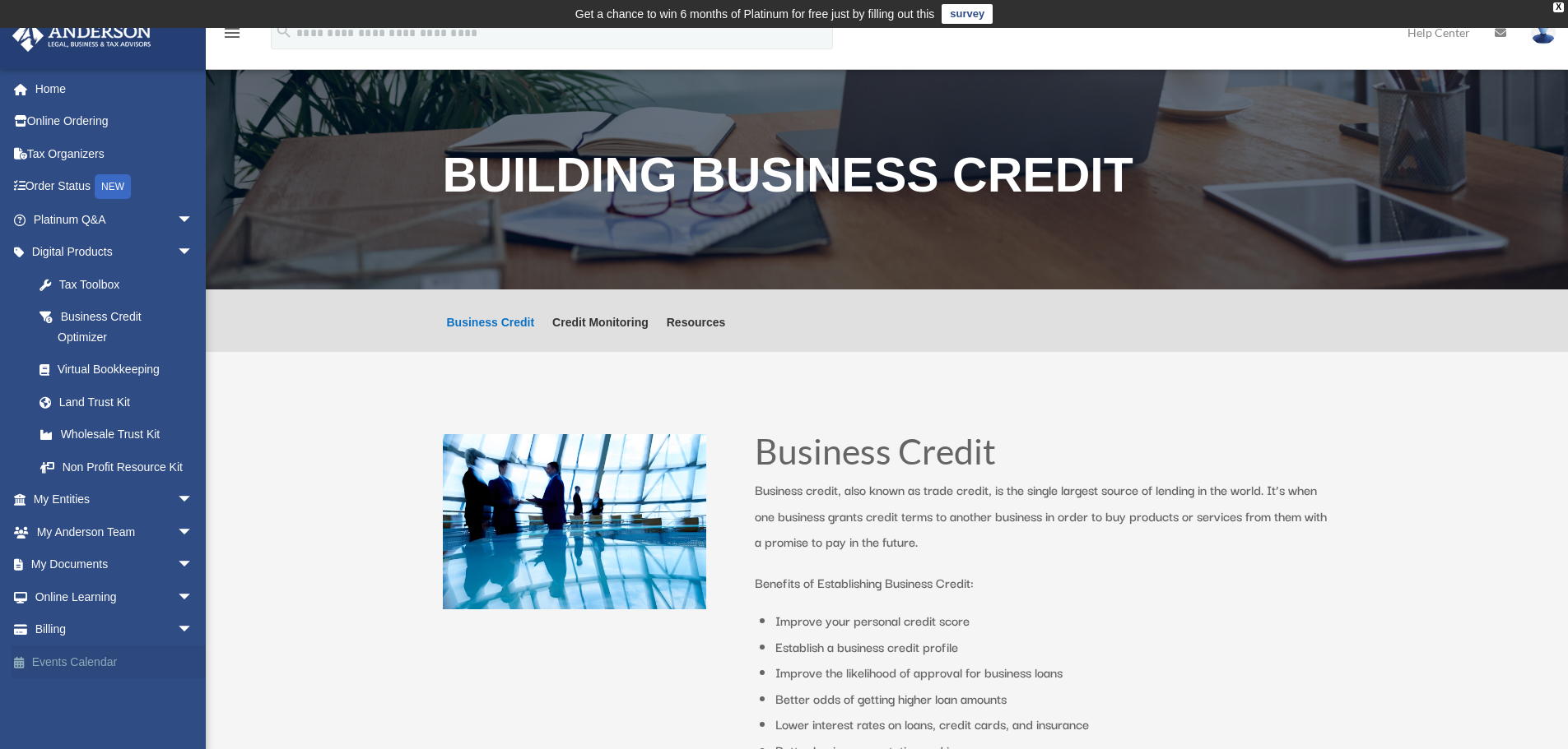
click at [87, 657] on link "Events Calendar" at bounding box center [114, 662] width 206 height 33
